Goal: Obtain resource: Obtain resource

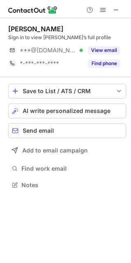
scroll to position [179, 131]
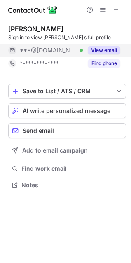
click at [98, 51] on button "View email" at bounding box center [104, 50] width 33 height 8
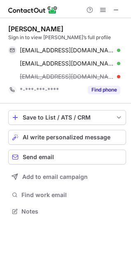
scroll to position [206, 131]
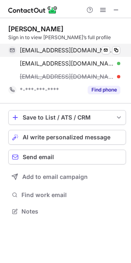
click at [97, 50] on div "jadahalexa@gmail.com Verified" at bounding box center [70, 50] width 101 height 7
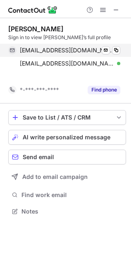
scroll to position [193, 131]
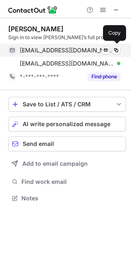
click at [62, 47] on span "jadahalexa@gmail.com" at bounding box center [67, 50] width 94 height 7
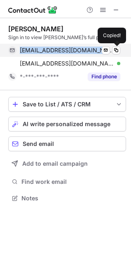
click at [62, 47] on span "jadahalexa@gmail.com" at bounding box center [67, 50] width 94 height 7
copy span "jadahalexa@gmail.com"
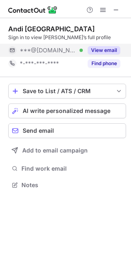
scroll to position [179, 131]
click at [53, 50] on span "***@[DOMAIN_NAME]" at bounding box center [48, 50] width 57 height 7
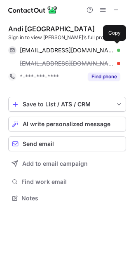
scroll to position [193, 131]
click at [53, 50] on span "araeparis@gmail.com" at bounding box center [67, 50] width 94 height 7
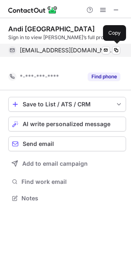
scroll to position [179, 131]
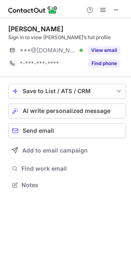
scroll to position [179, 131]
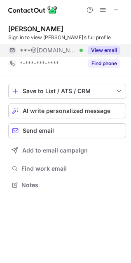
click at [92, 47] on button "View email" at bounding box center [104, 50] width 33 height 8
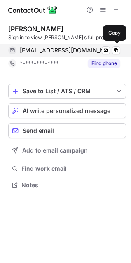
click at [91, 54] on div "pankajkush12@gmail.com Verified" at bounding box center [70, 50] width 101 height 7
click at [38, 51] on span "pankajkush12@gmail.com" at bounding box center [67, 50] width 94 height 7
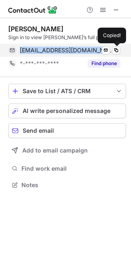
click at [38, 51] on span "pankajkush12@gmail.com" at bounding box center [67, 50] width 94 height 7
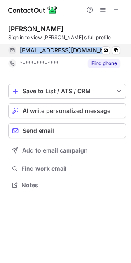
copy span "pankajkush12@gmail.com"
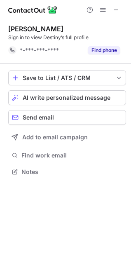
scroll to position [166, 131]
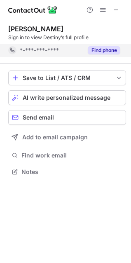
click at [96, 49] on button "Find phone" at bounding box center [104, 50] width 33 height 8
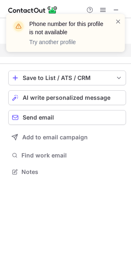
scroll to position [153, 131]
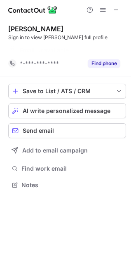
scroll to position [166, 131]
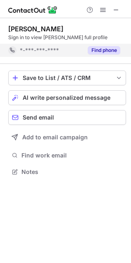
click at [98, 51] on button "Find phone" at bounding box center [104, 50] width 33 height 8
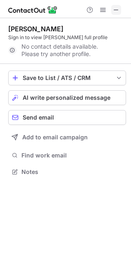
click at [115, 7] on span at bounding box center [116, 10] width 7 height 7
